Goal: Task Accomplishment & Management: Manage account settings

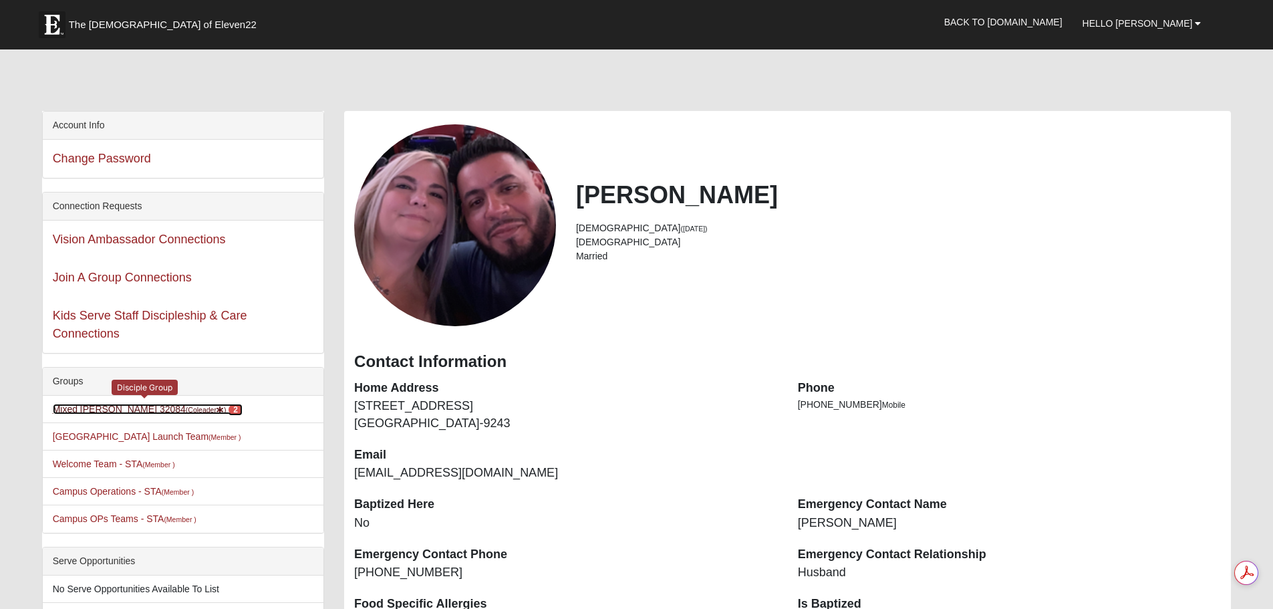
click at [110, 414] on link "Mixed [PERSON_NAME] 32084 (Coleader ) 2" at bounding box center [148, 409] width 190 height 11
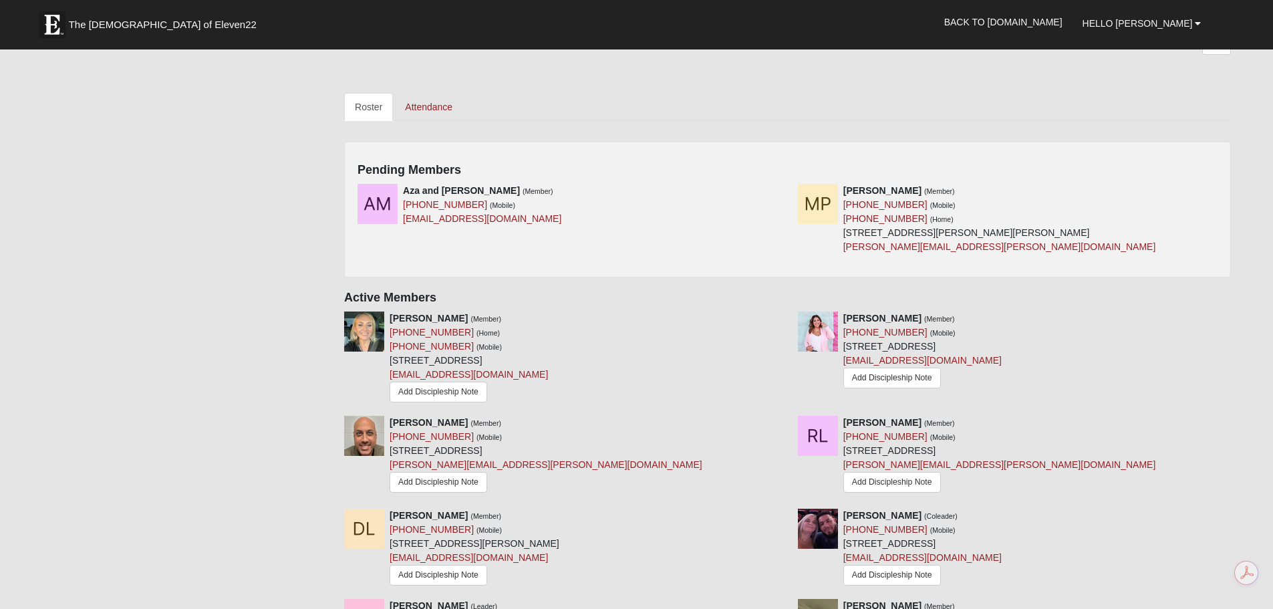
scroll to position [601, 0]
click at [779, 196] on icon at bounding box center [782, 191] width 9 height 9
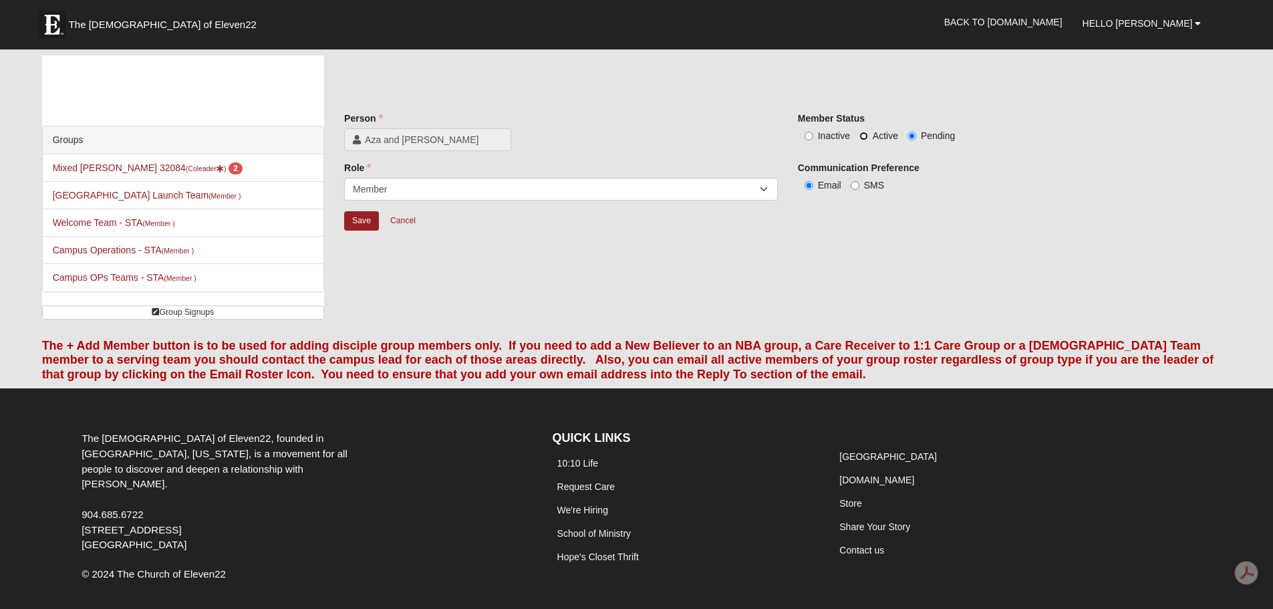
click at [866, 140] on input "Active" at bounding box center [863, 136] width 9 height 9
radio input "true"
click at [371, 231] on input "Save" at bounding box center [361, 220] width 35 height 19
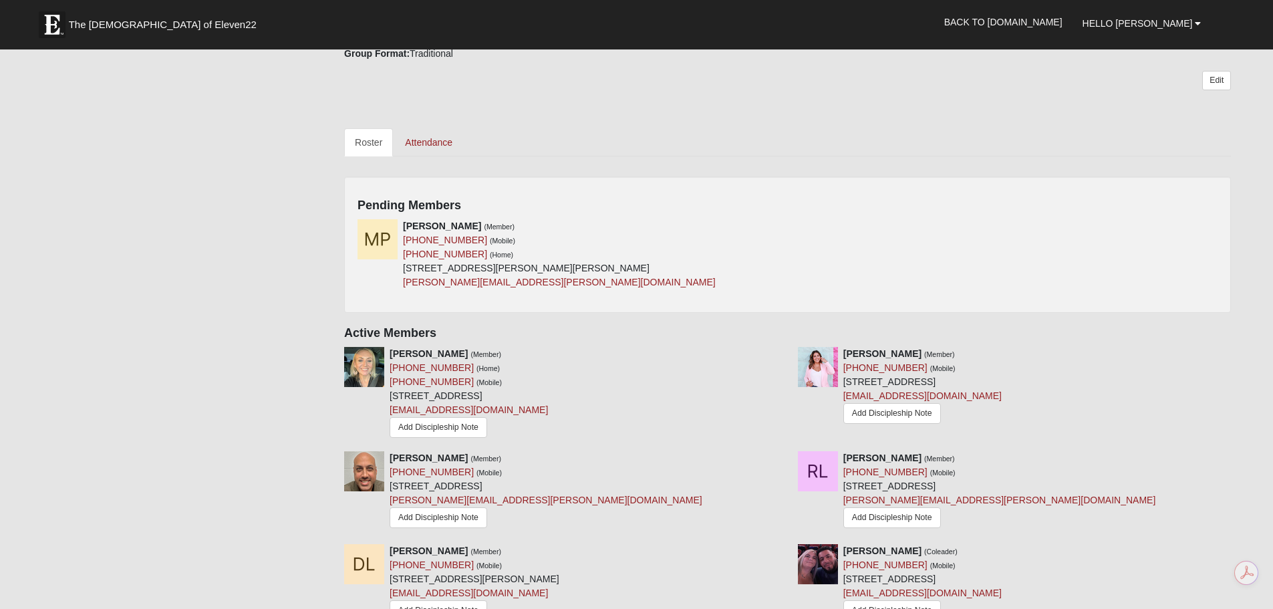
scroll to position [601, 0]
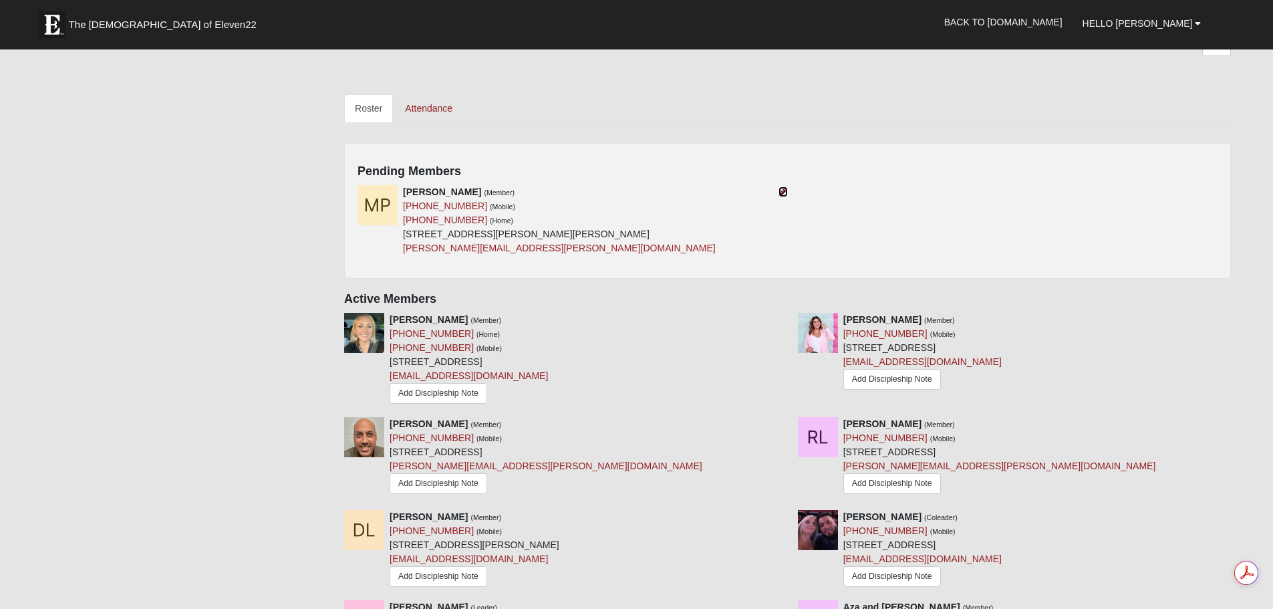
click at [783, 196] on icon at bounding box center [782, 191] width 9 height 9
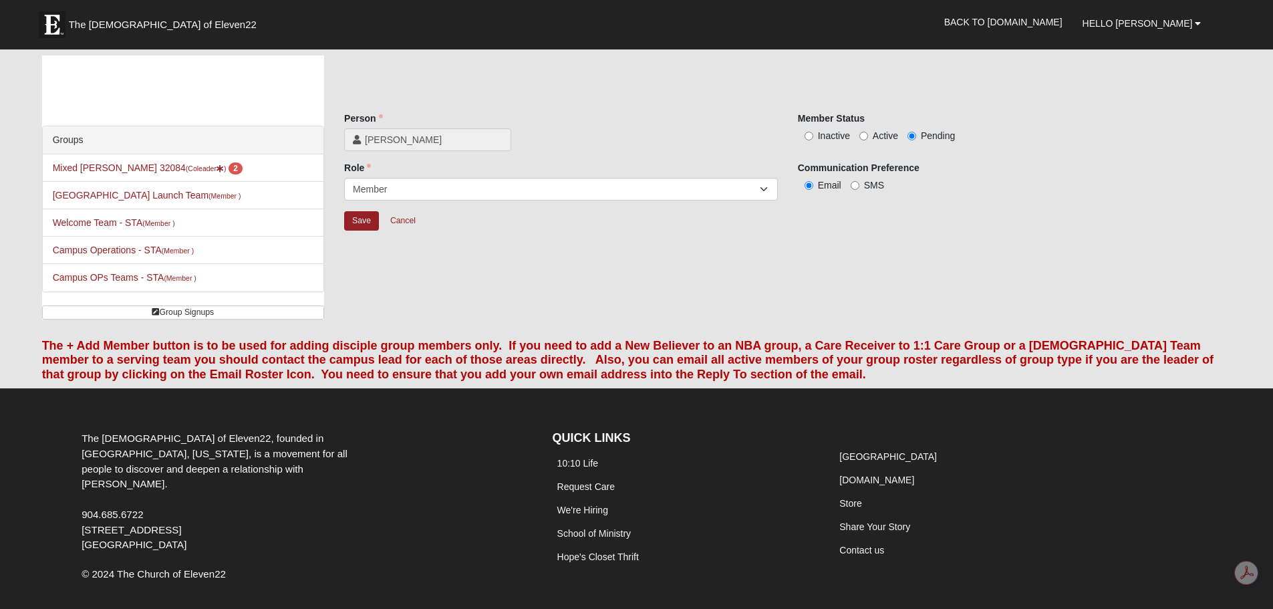
click at [883, 141] on span "Active" at bounding box center [885, 135] width 25 height 11
click at [868, 140] on input "Active" at bounding box center [863, 136] width 9 height 9
radio input "true"
click at [363, 231] on input "Save" at bounding box center [361, 220] width 35 height 19
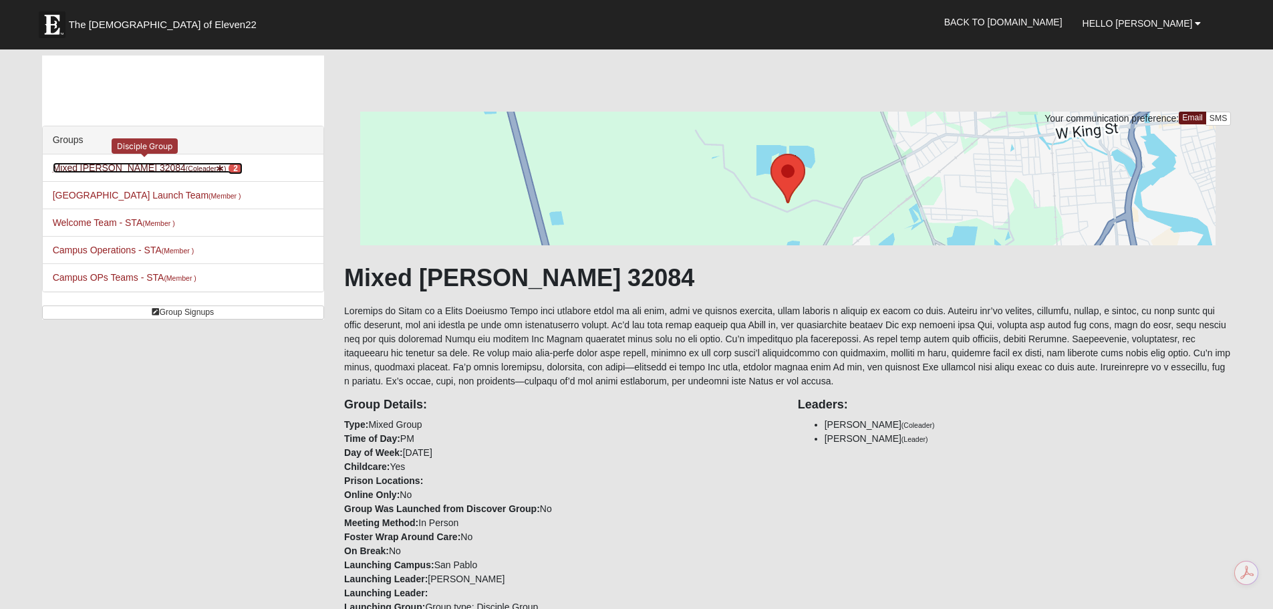
click at [137, 173] on link "Mixed Marenco 32084 (Coleader ) 2" at bounding box center [148, 167] width 190 height 11
